Goal: Task Accomplishment & Management: Manage account settings

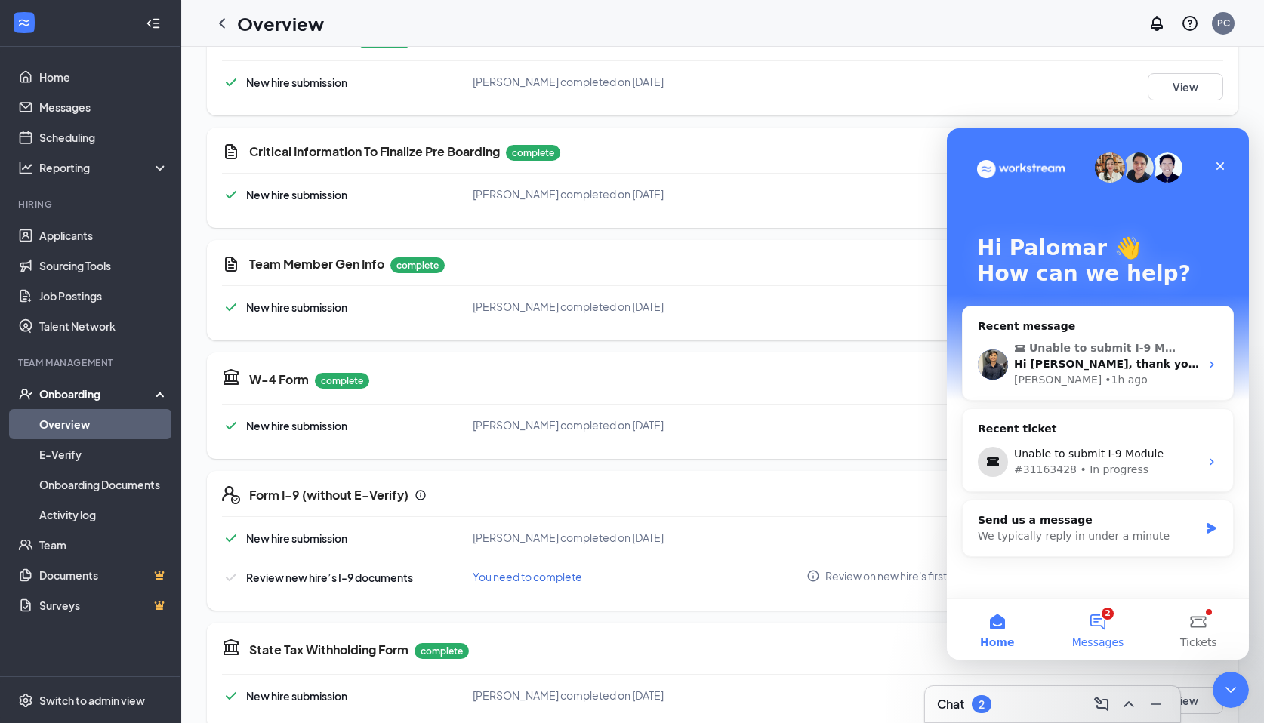
click at [1115, 637] on span "Messages" at bounding box center [1098, 642] width 52 height 11
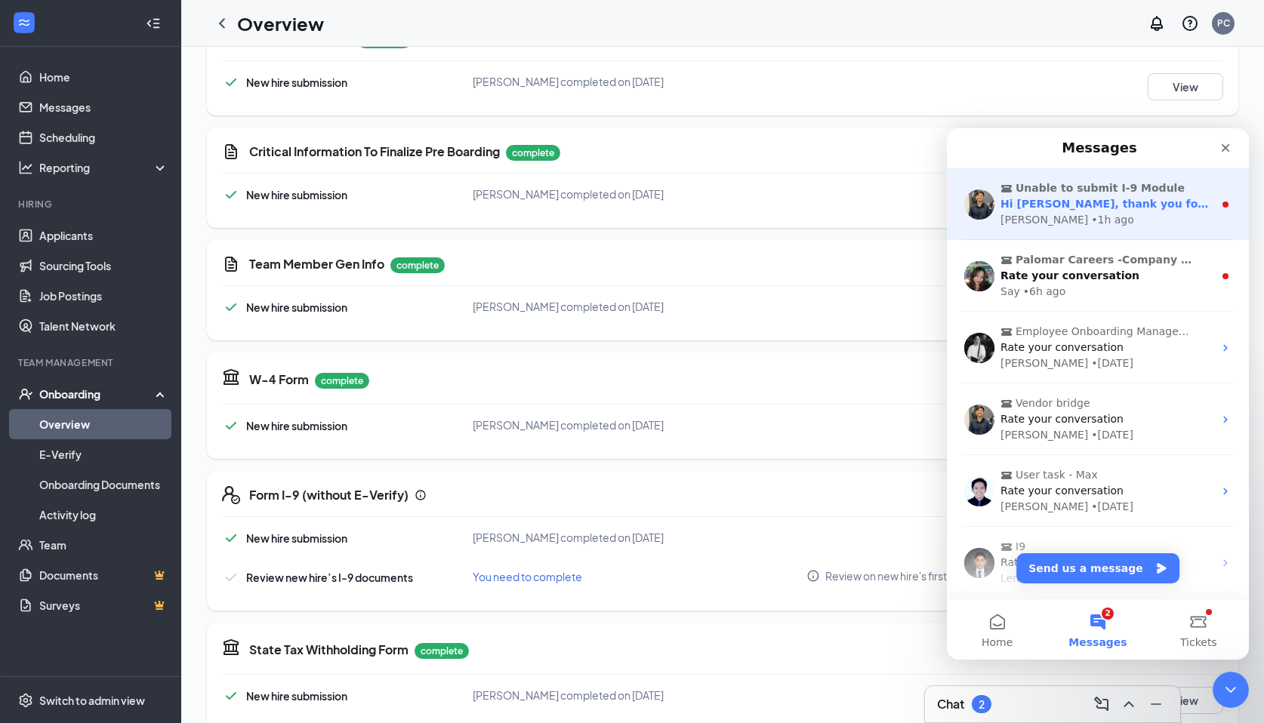
click at [1091, 213] on div "• 1h ago" at bounding box center [1112, 220] width 43 height 16
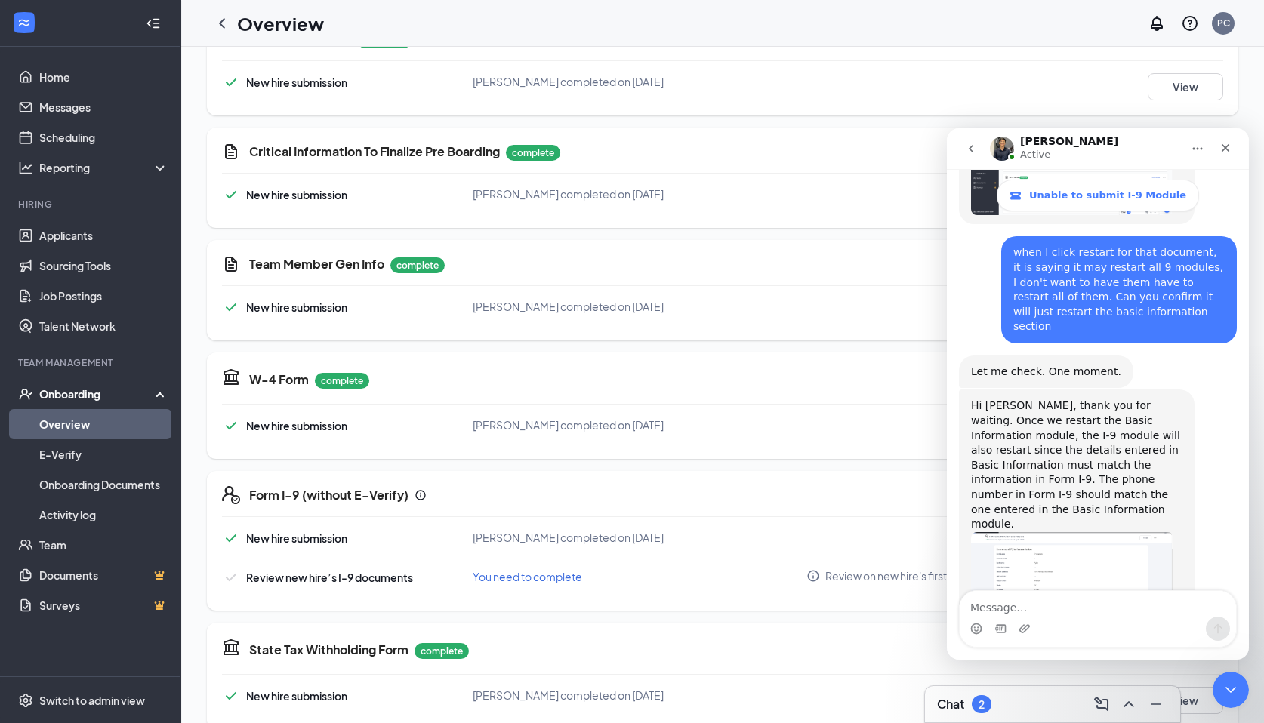
scroll to position [988, 0]
click at [598, 125] on div "Basic Information complete New hire submission Emmerson L Pyles completed on Au…" at bounding box center [723, 595] width 1032 height 1190
click at [967, 153] on icon "go back" at bounding box center [971, 149] width 12 height 12
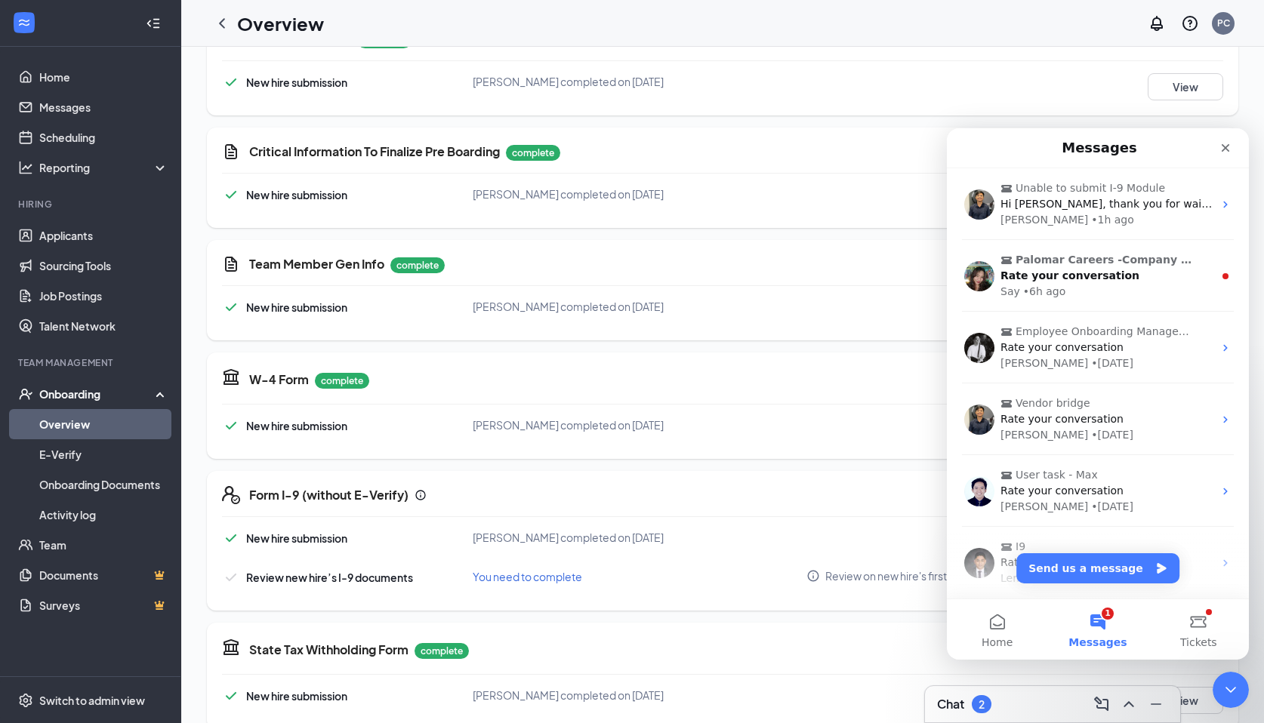
scroll to position [0, 0]
click at [1227, 143] on icon "Close" at bounding box center [1226, 148] width 12 height 12
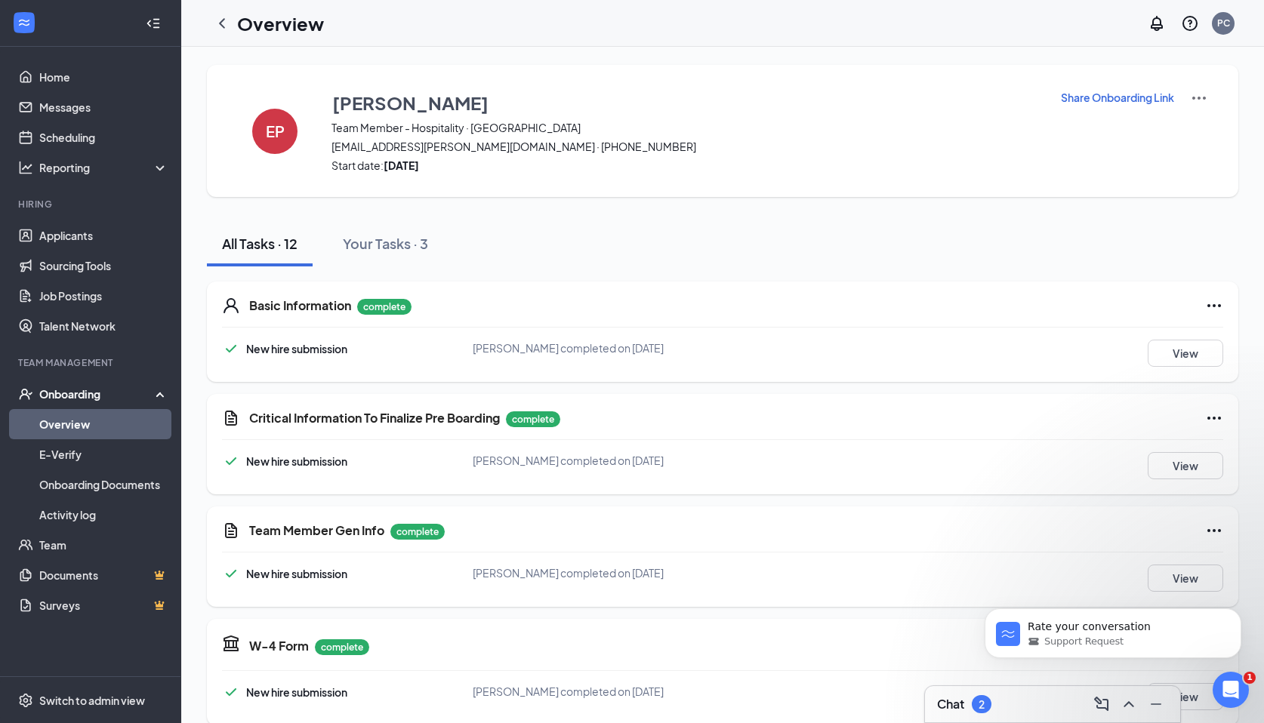
click at [1198, 94] on img at bounding box center [1199, 98] width 18 height 18
click at [1129, 286] on div "Basic Information complete New hire submission Emmerson L Pyles completed on Au…" at bounding box center [723, 332] width 1032 height 100
click at [1218, 306] on icon "Ellipses" at bounding box center [1214, 305] width 14 height 3
click at [1188, 334] on span "Restart" at bounding box center [1185, 336] width 36 height 15
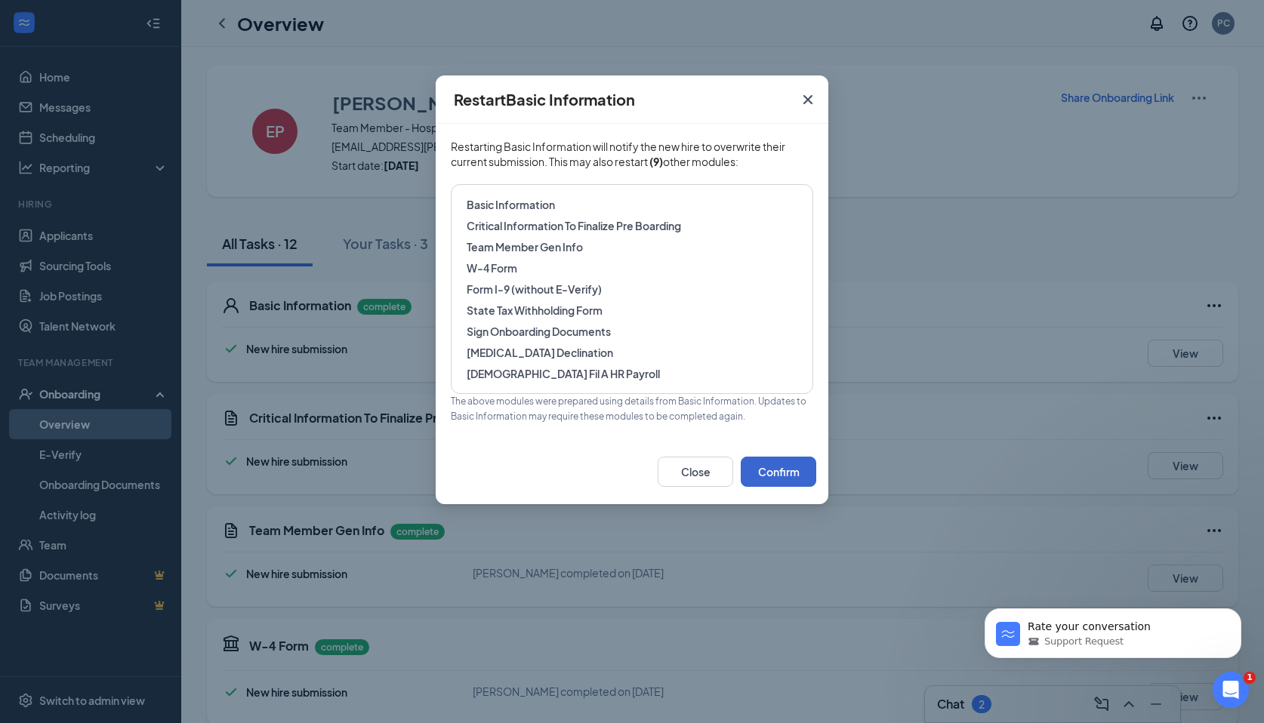
click at [783, 483] on button "Confirm" at bounding box center [779, 472] width 76 height 30
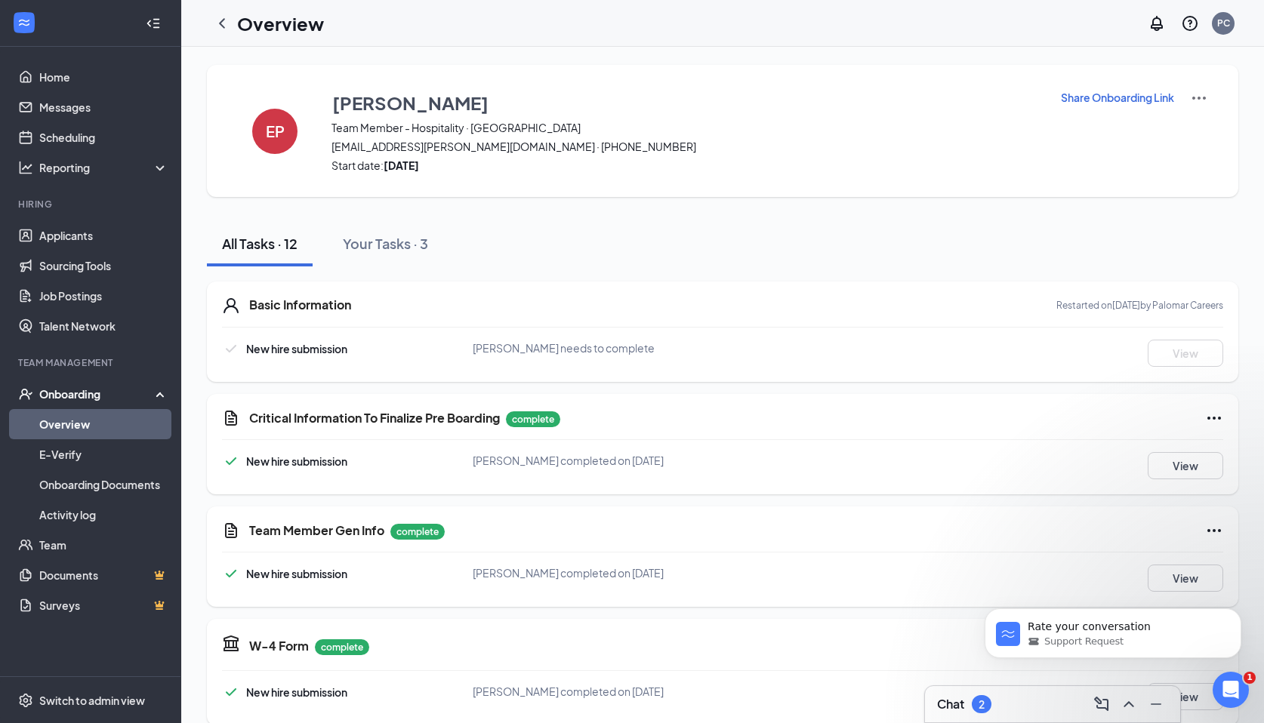
click at [524, 147] on span "[EMAIL_ADDRESS][PERSON_NAME][DOMAIN_NAME] · [PHONE_NUMBER]" at bounding box center [687, 146] width 710 height 15
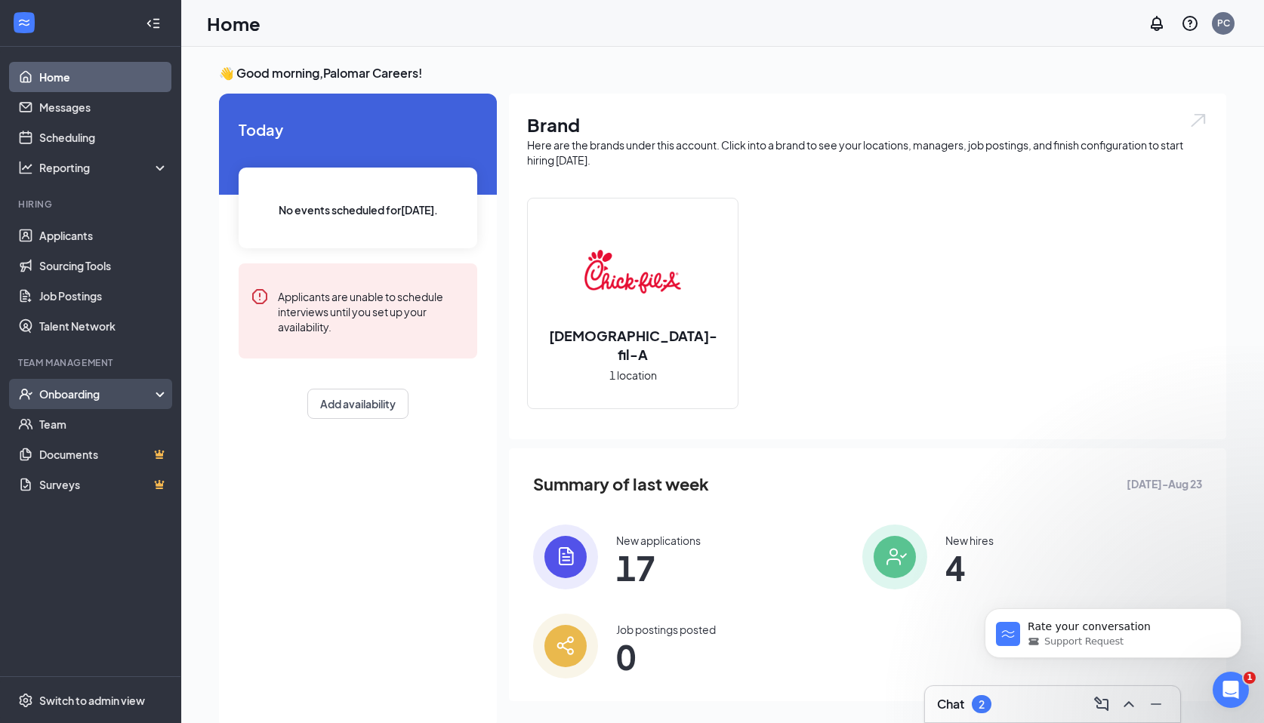
click at [62, 391] on div "Onboarding" at bounding box center [97, 394] width 116 height 15
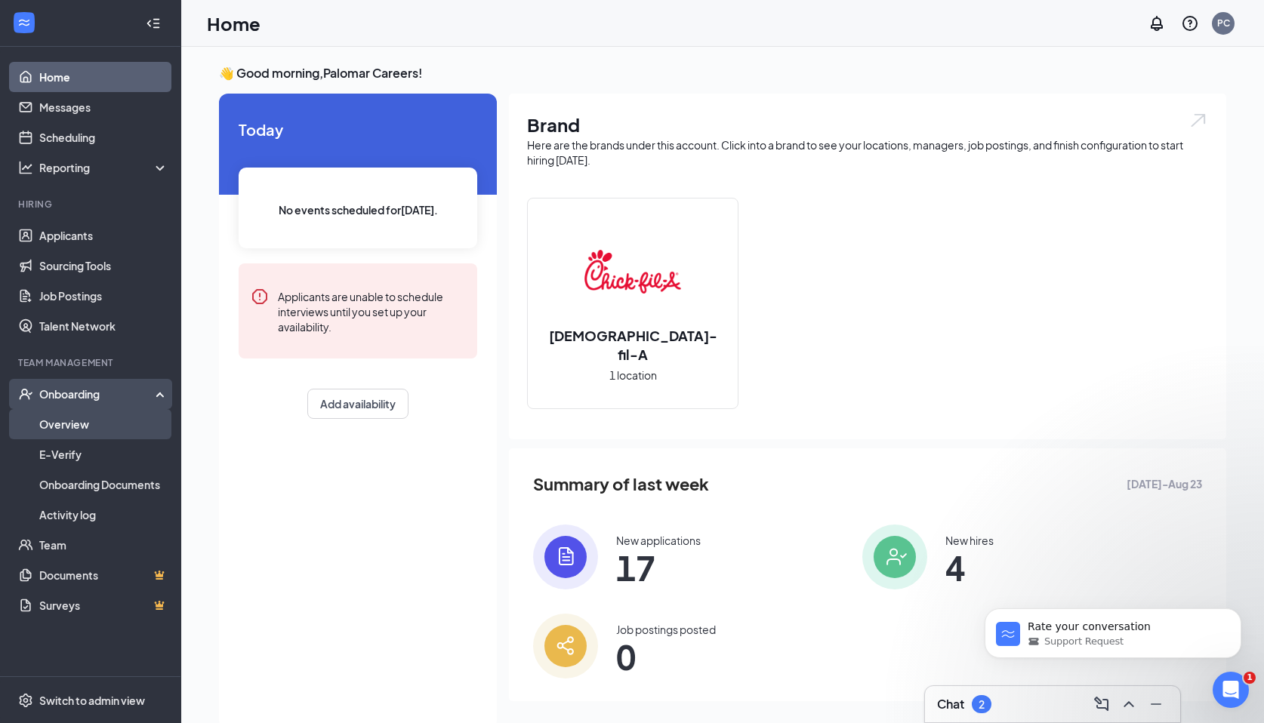
click at [62, 414] on link "Overview" at bounding box center [103, 424] width 129 height 30
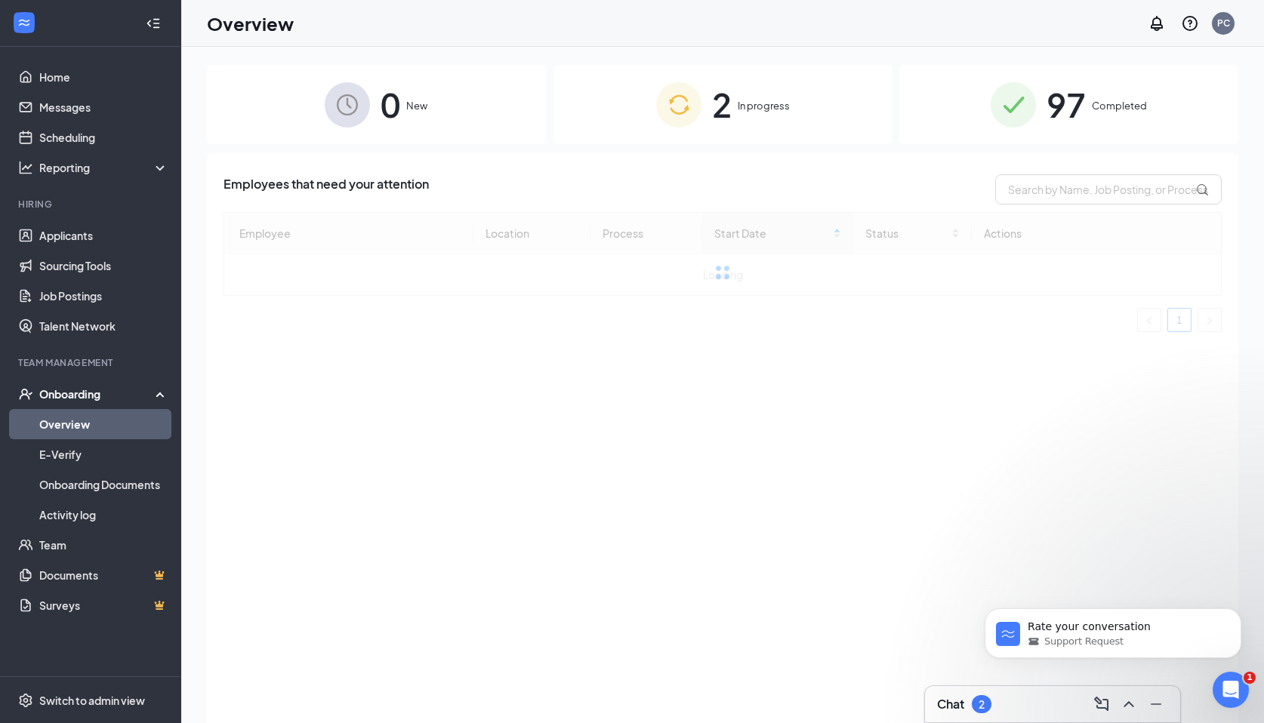
click at [721, 129] on span "2" at bounding box center [722, 105] width 20 height 52
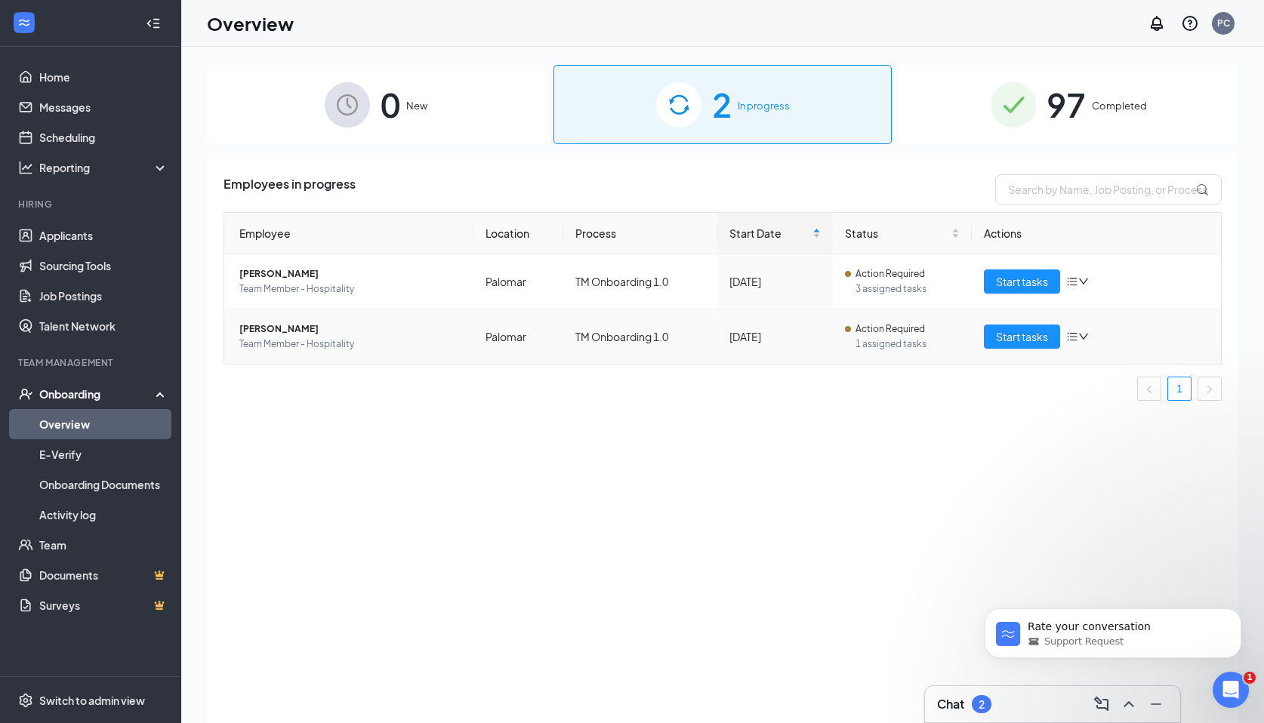
click at [271, 333] on span "[PERSON_NAME]" at bounding box center [350, 329] width 222 height 15
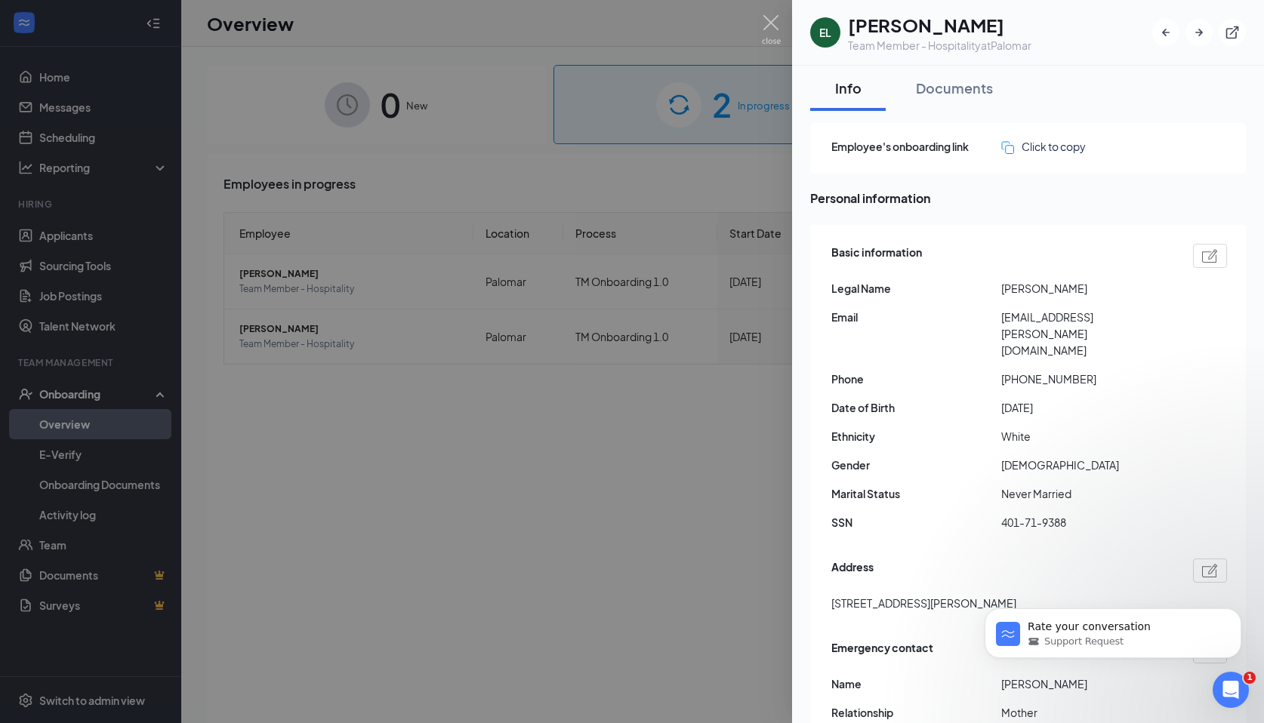
click at [474, 393] on div at bounding box center [632, 361] width 1264 height 723
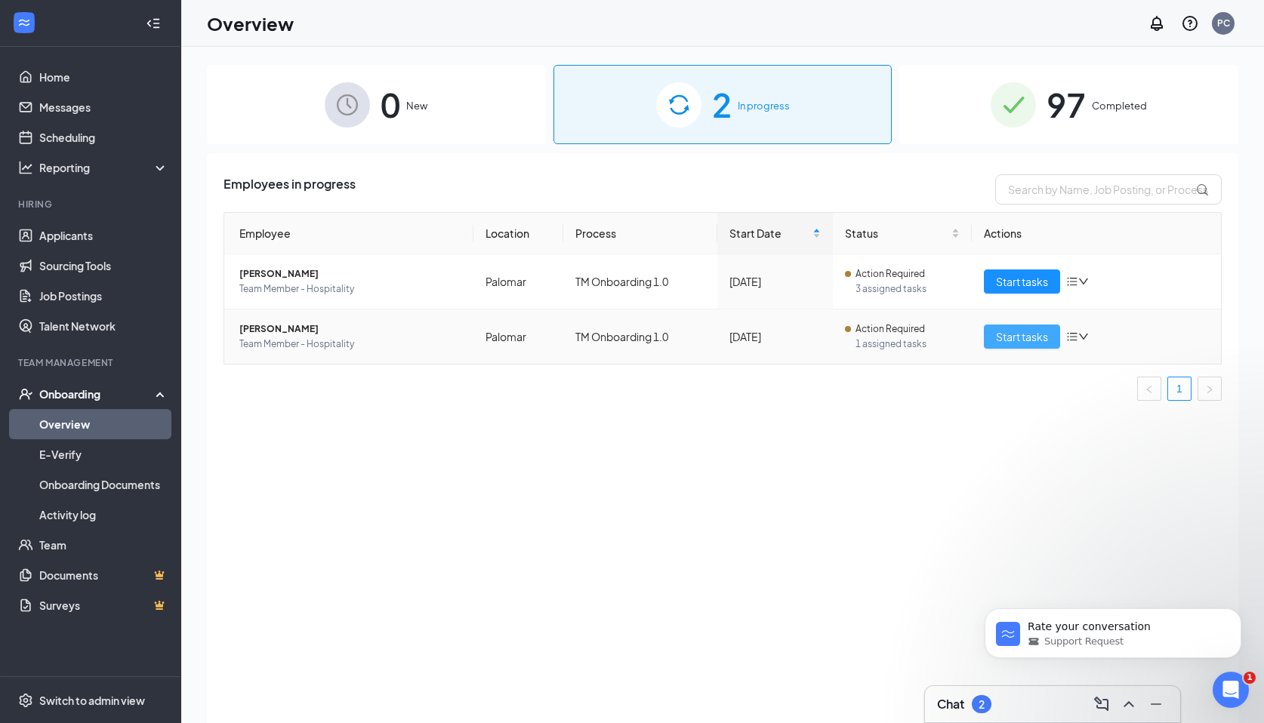
click at [1019, 345] on button "Start tasks" at bounding box center [1022, 337] width 76 height 24
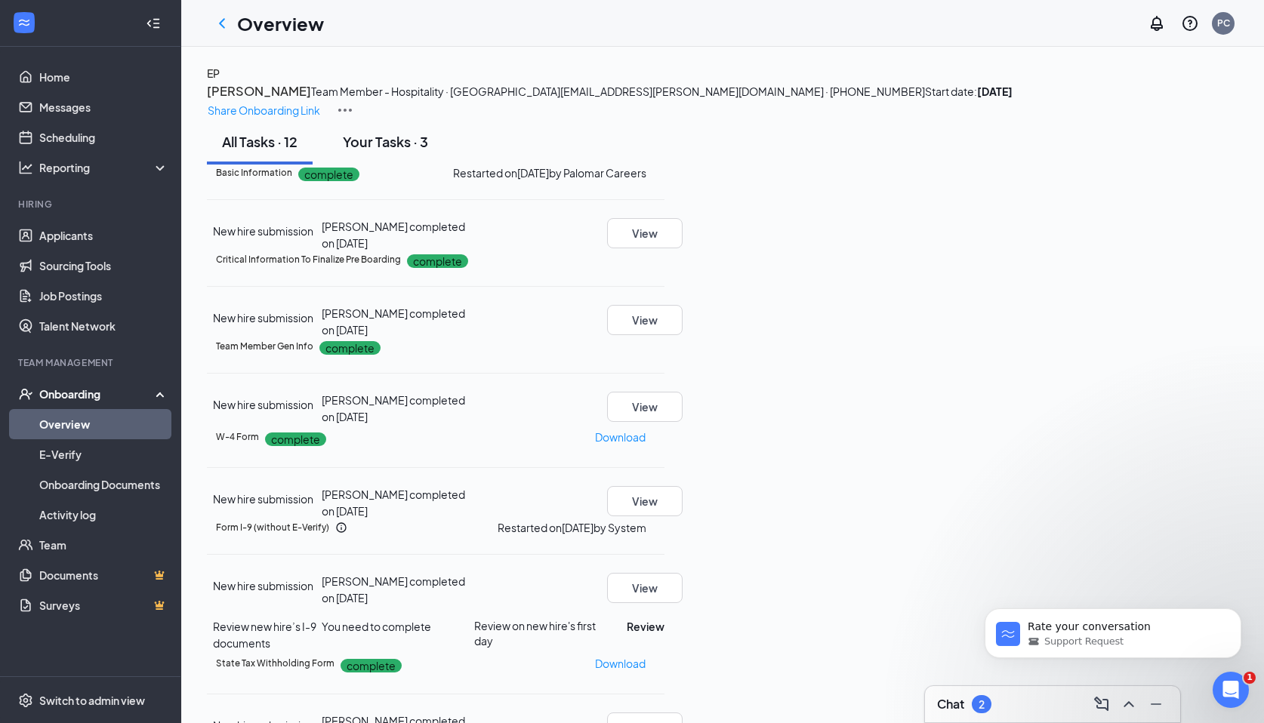
click at [388, 151] on div "Your Tasks · 3" at bounding box center [385, 141] width 85 height 19
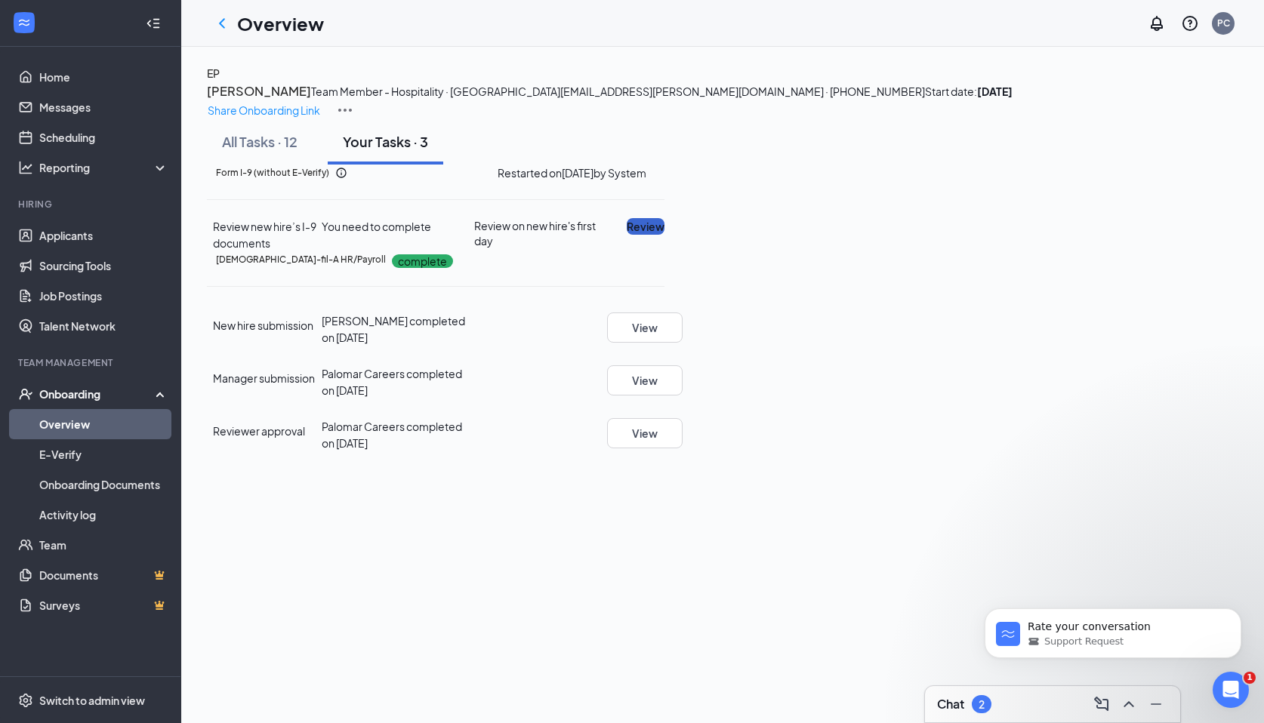
click at [665, 235] on button "Review" at bounding box center [646, 226] width 38 height 17
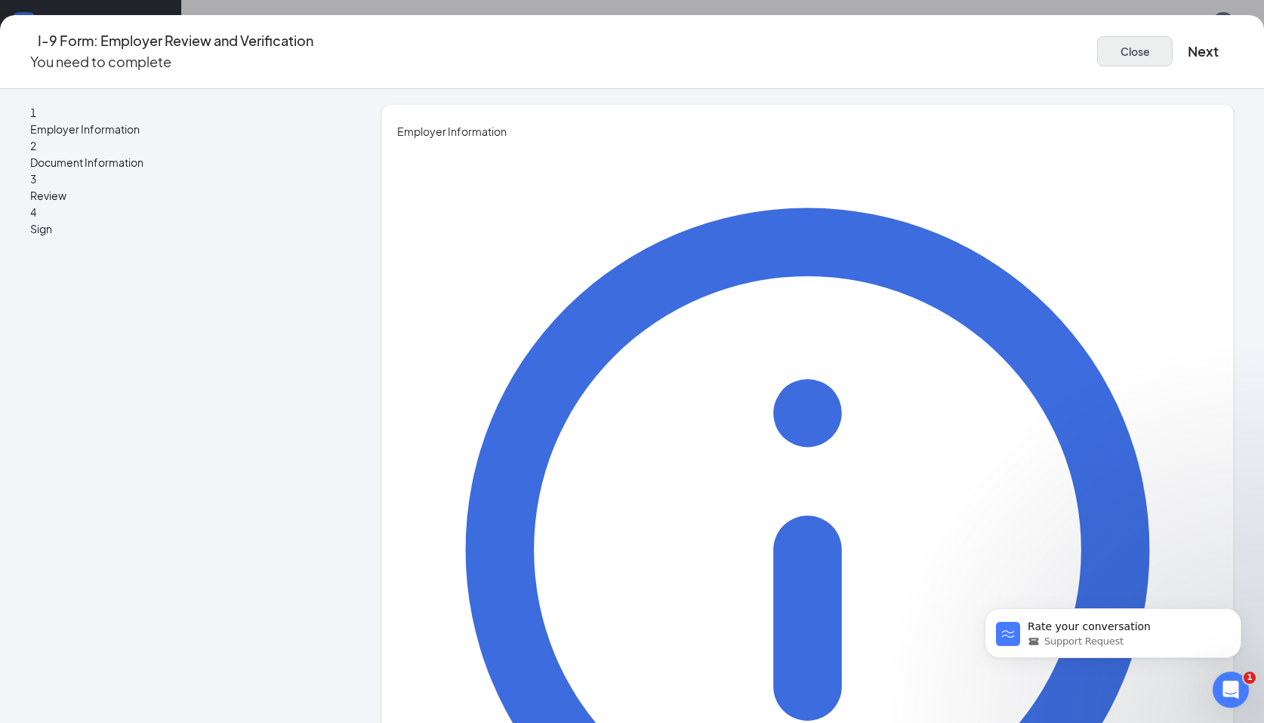
click at [1097, 44] on button "Close" at bounding box center [1135, 51] width 76 height 30
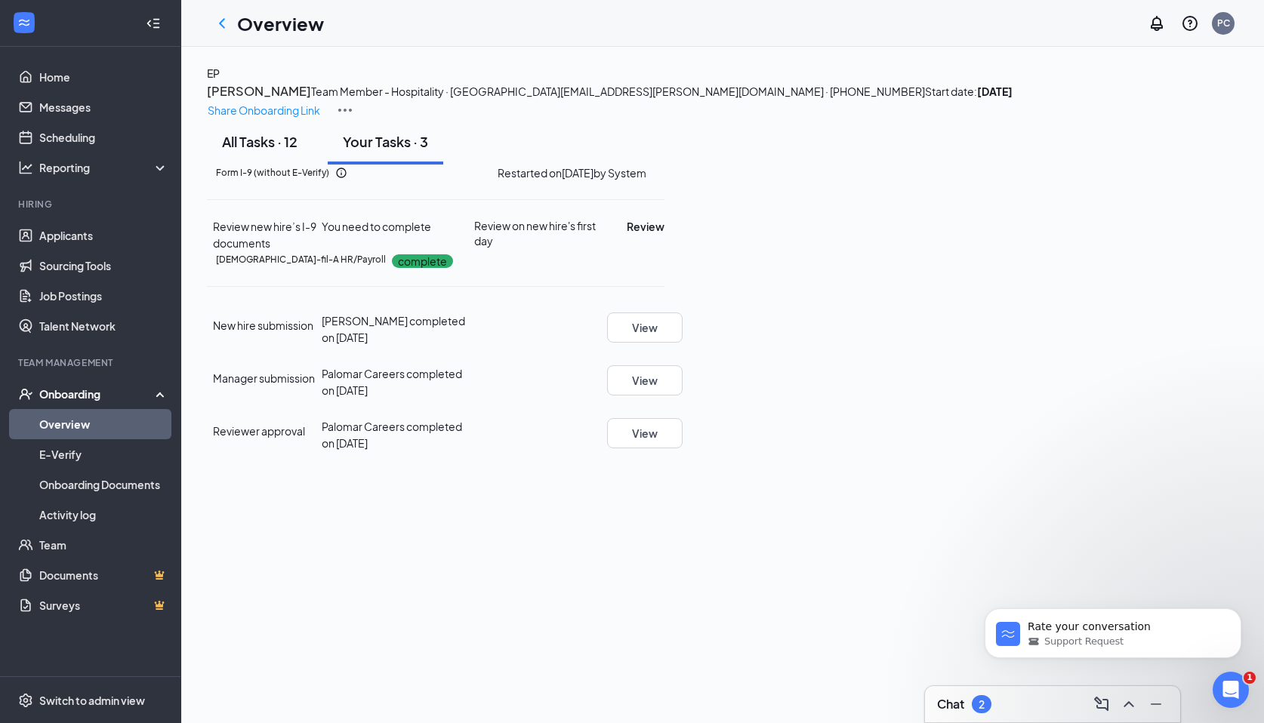
click at [270, 151] on div "All Tasks · 12" at bounding box center [260, 141] width 76 height 19
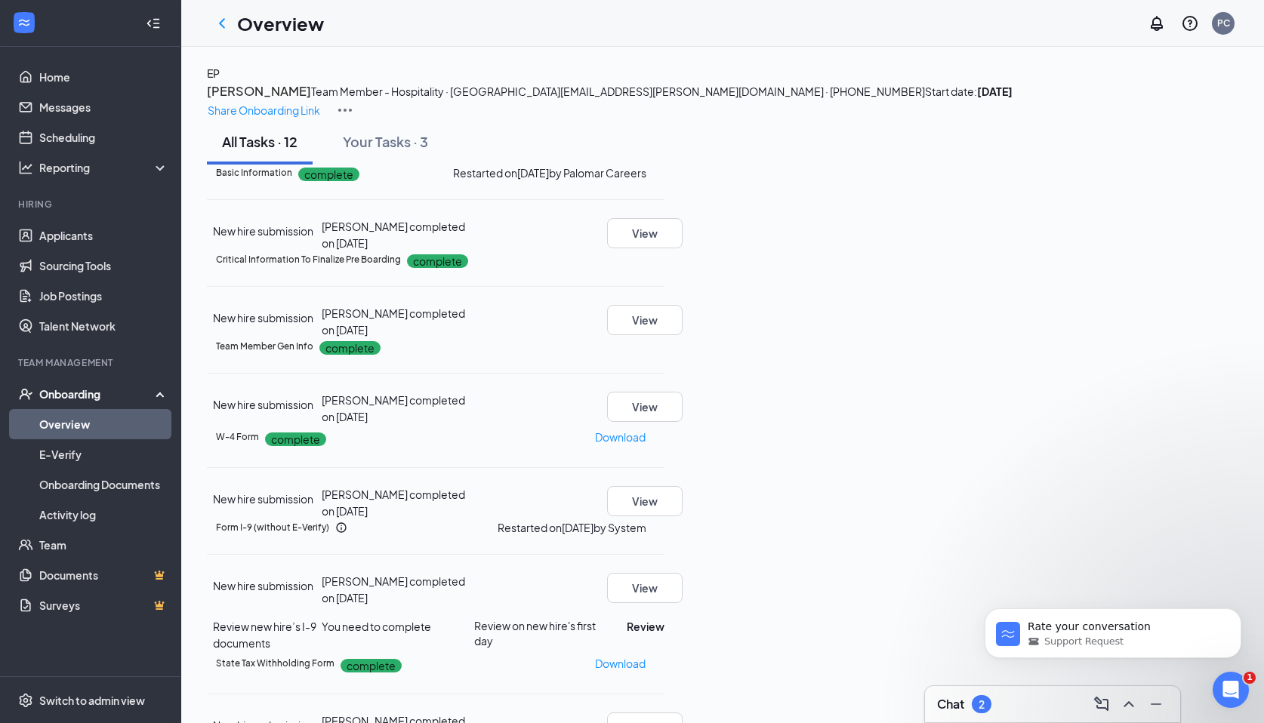
click at [465, 250] on span "[PERSON_NAME] completed on [DATE]" at bounding box center [393, 235] width 143 height 30
click at [683, 248] on button "View" at bounding box center [645, 233] width 76 height 30
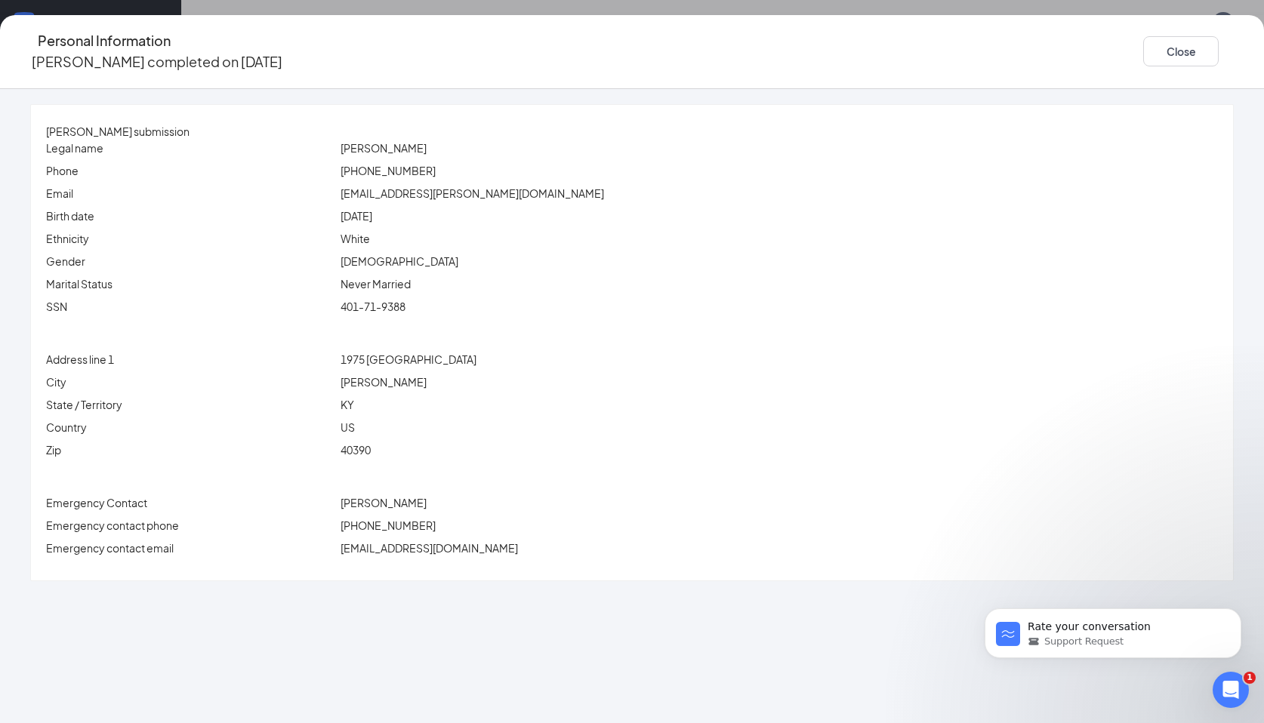
click at [414, 170] on span "[PHONE_NUMBER]" at bounding box center [388, 171] width 95 height 14
click at [1143, 54] on button "Close" at bounding box center [1181, 51] width 76 height 30
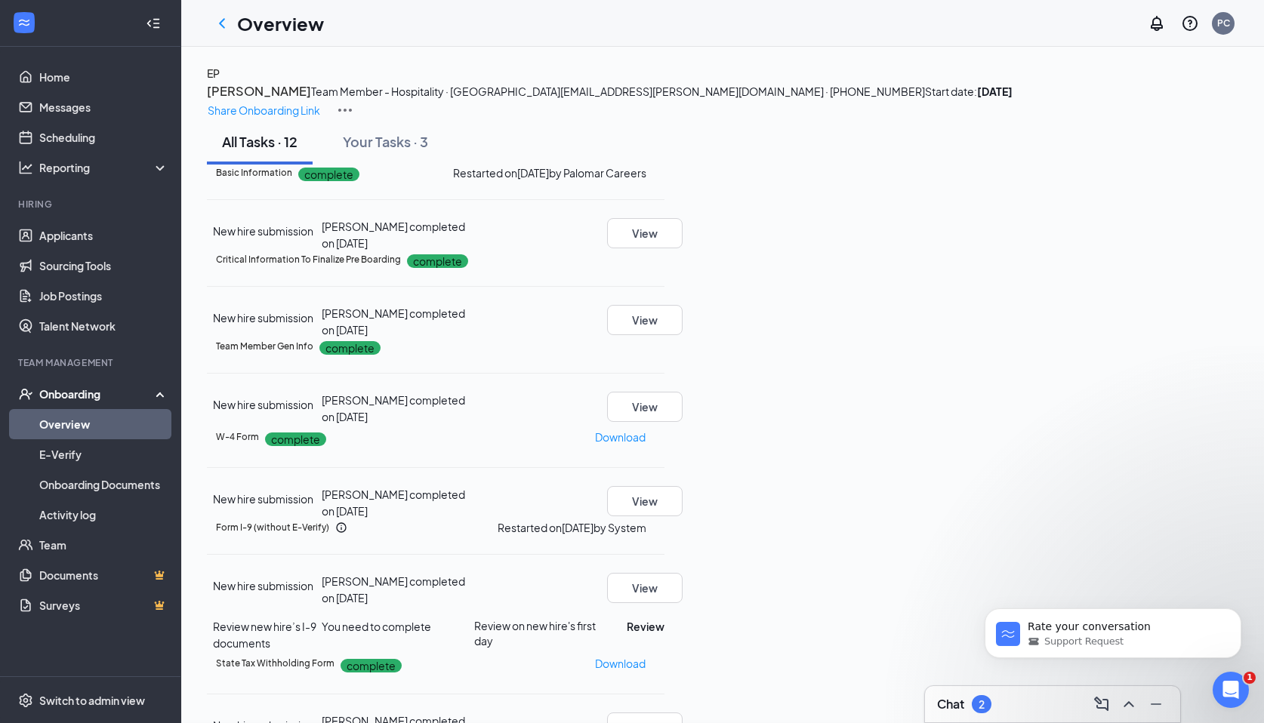
scroll to position [267, 0]
